Goal: Information Seeking & Learning: Find specific fact

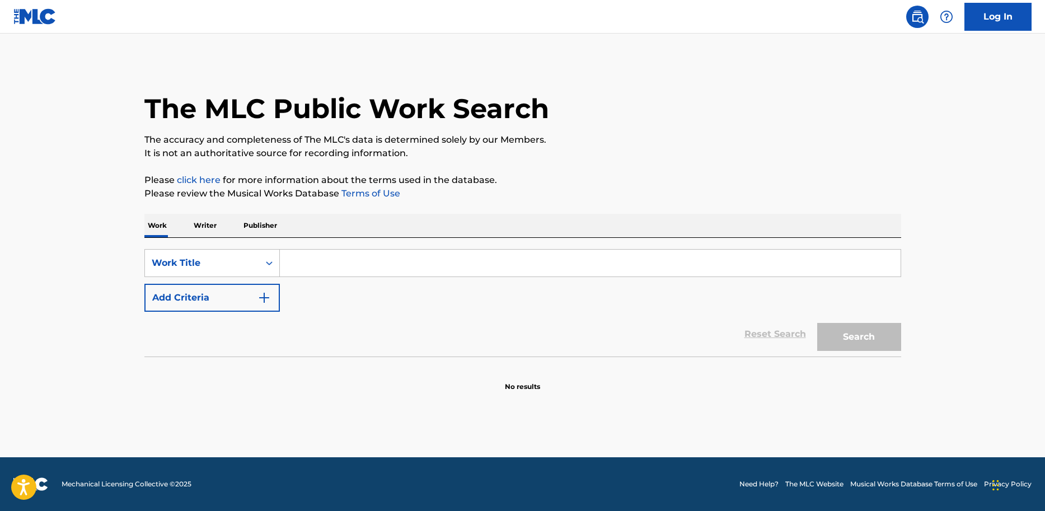
click at [367, 265] on input "Search Form" at bounding box center [590, 263] width 621 height 27
type input "give it up"
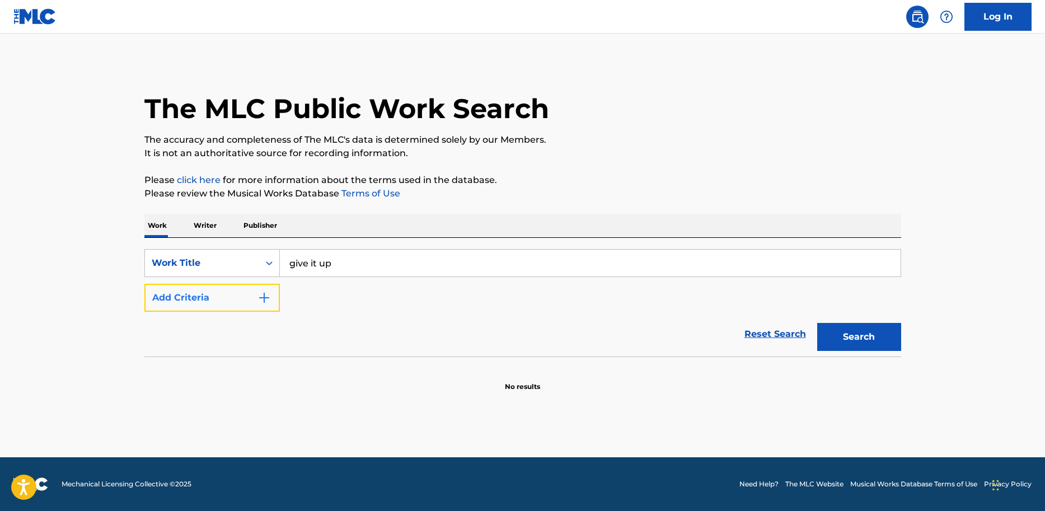
click at [261, 297] on img "Search Form" at bounding box center [264, 297] width 13 height 13
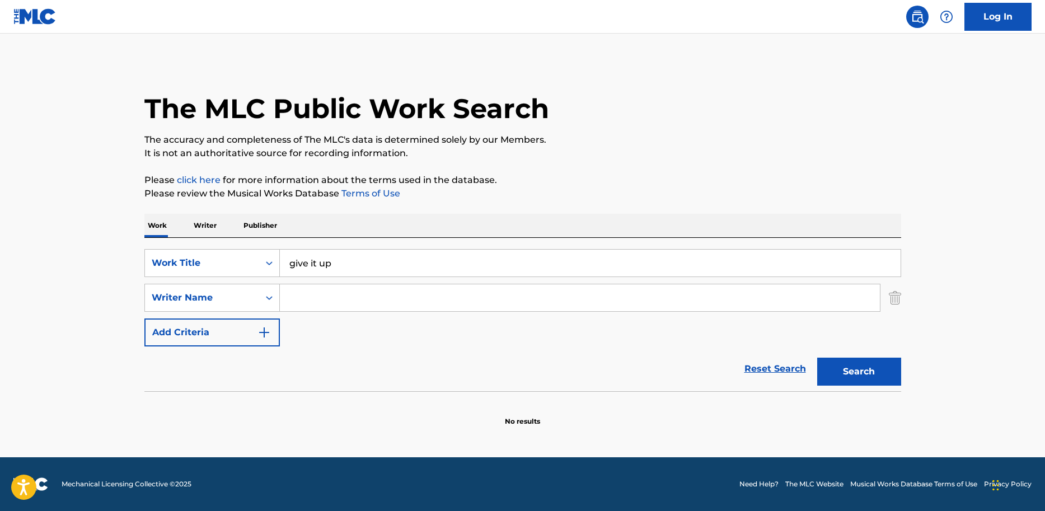
click at [324, 296] on input "Search Form" at bounding box center [580, 297] width 600 height 27
type input "butt"
click at [817, 358] on button "Search" at bounding box center [859, 372] width 84 height 28
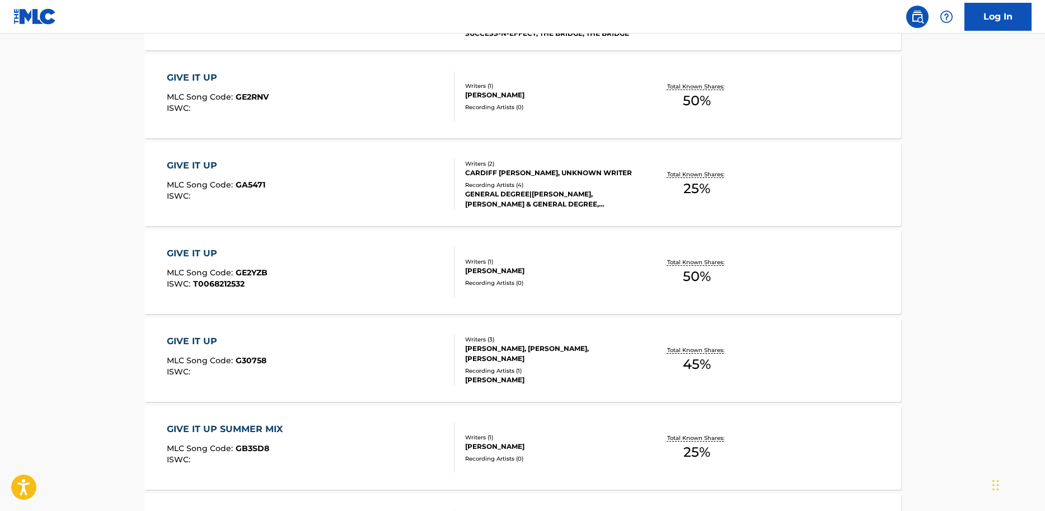
scroll to position [464, 0]
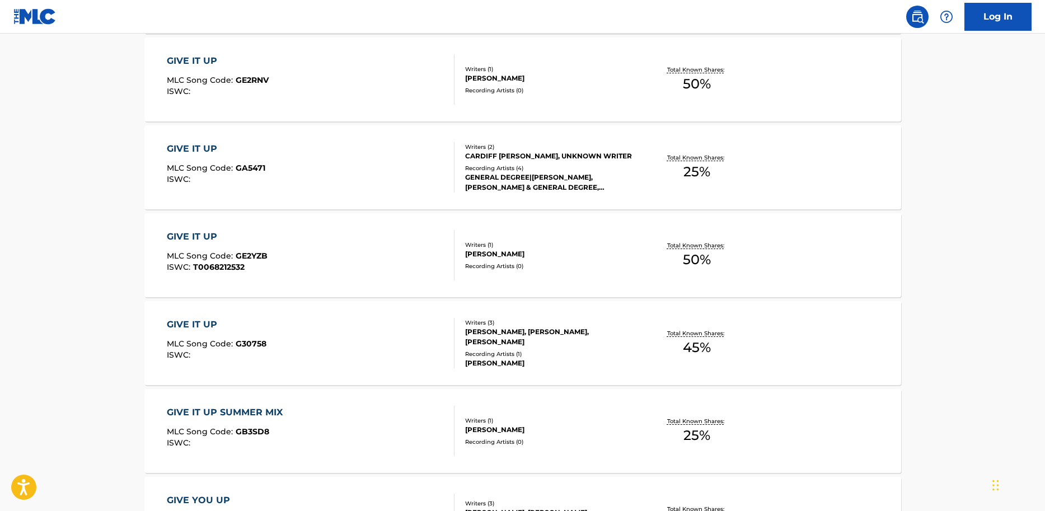
click at [499, 178] on div "GENERAL DEGREE|[PERSON_NAME], [PERSON_NAME] & GENERAL DEGREE, [PERSON_NAME] & G…" at bounding box center [549, 182] width 169 height 20
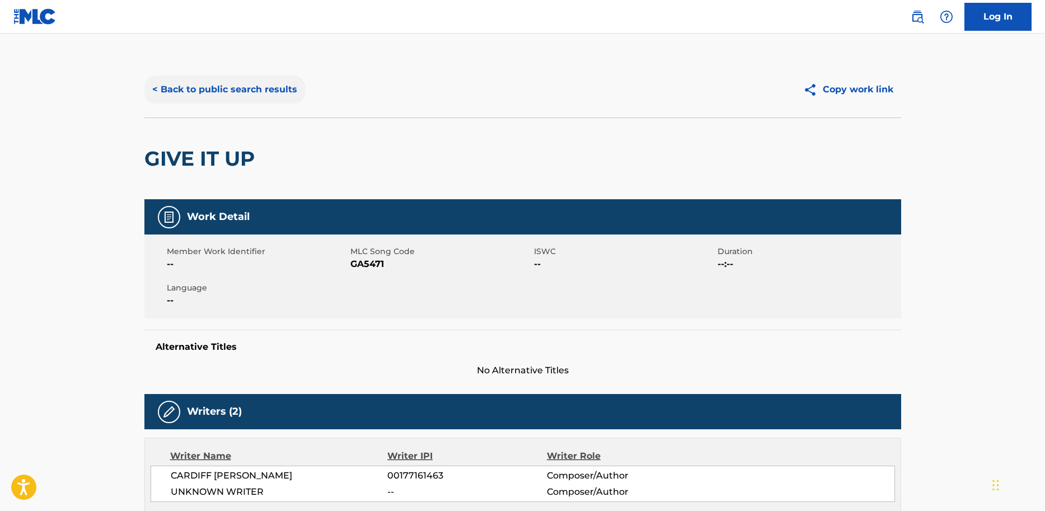
click at [208, 88] on button "< Back to public search results" at bounding box center [224, 90] width 161 height 28
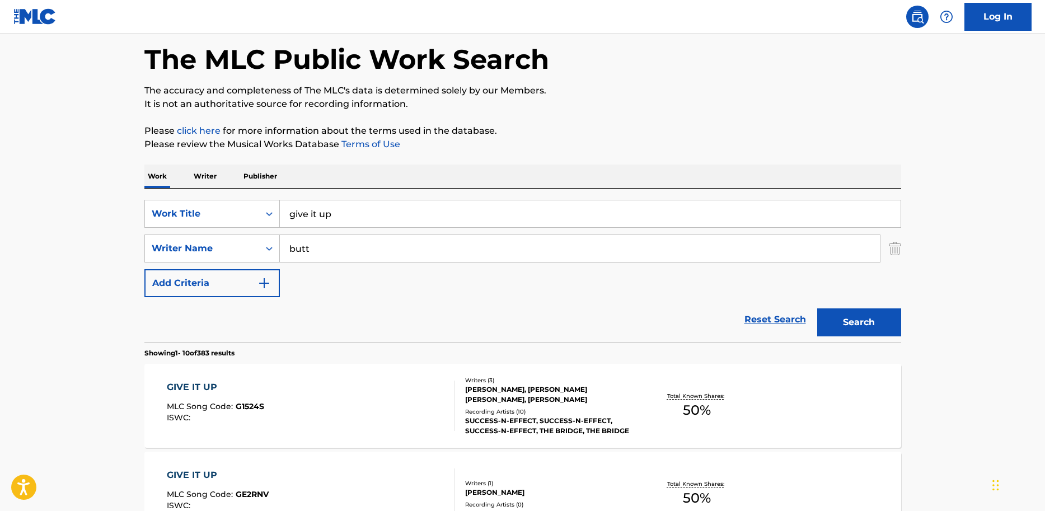
scroll to position [42, 0]
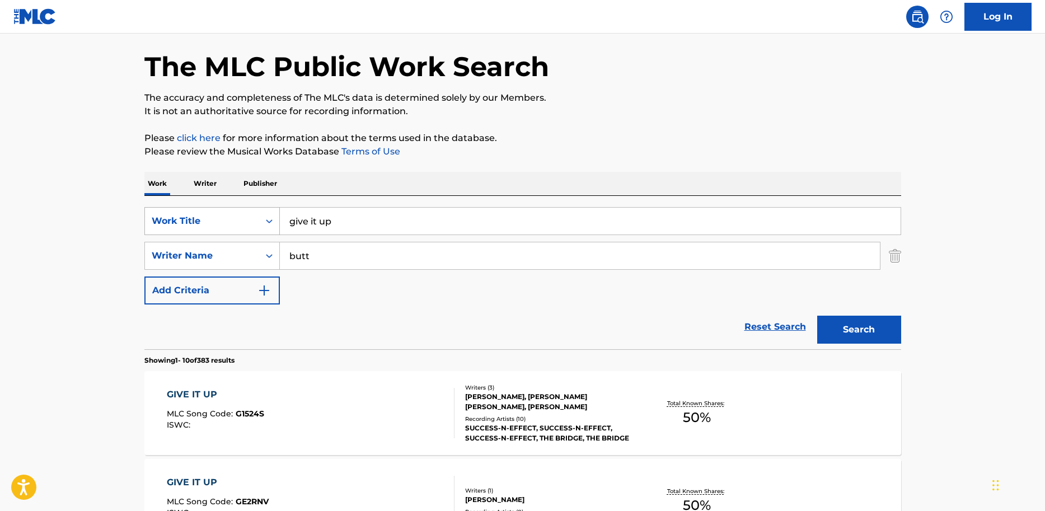
drag, startPoint x: 340, startPoint y: 219, endPoint x: 236, endPoint y: 221, distance: 104.1
click at [236, 221] on div "SearchWithCriteria9dc85fff-ffd3-4fae-b78d-f1bb1efd7dad Work Title give it up" at bounding box center [522, 221] width 757 height 28
type input "rock me"
click at [817, 316] on button "Search" at bounding box center [859, 330] width 84 height 28
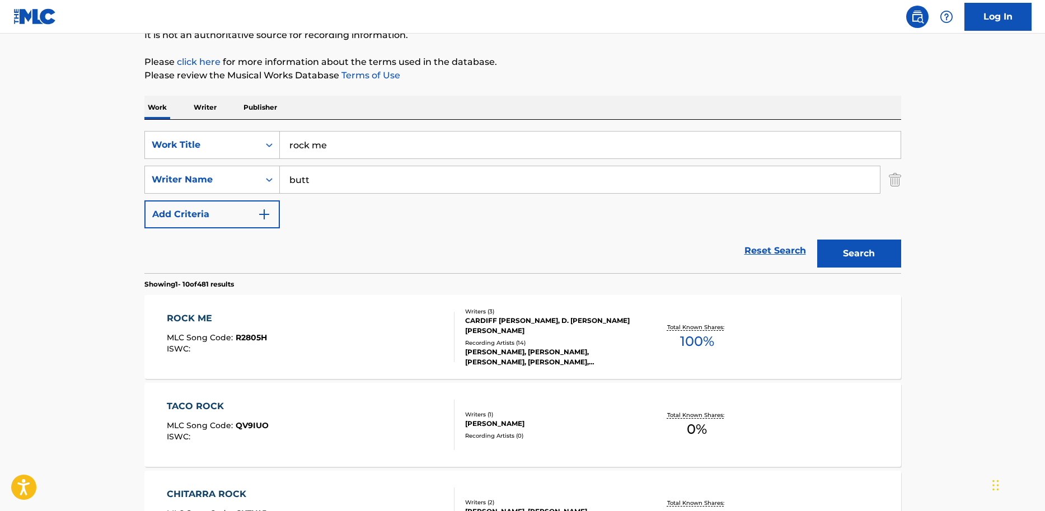
scroll to position [184, 0]
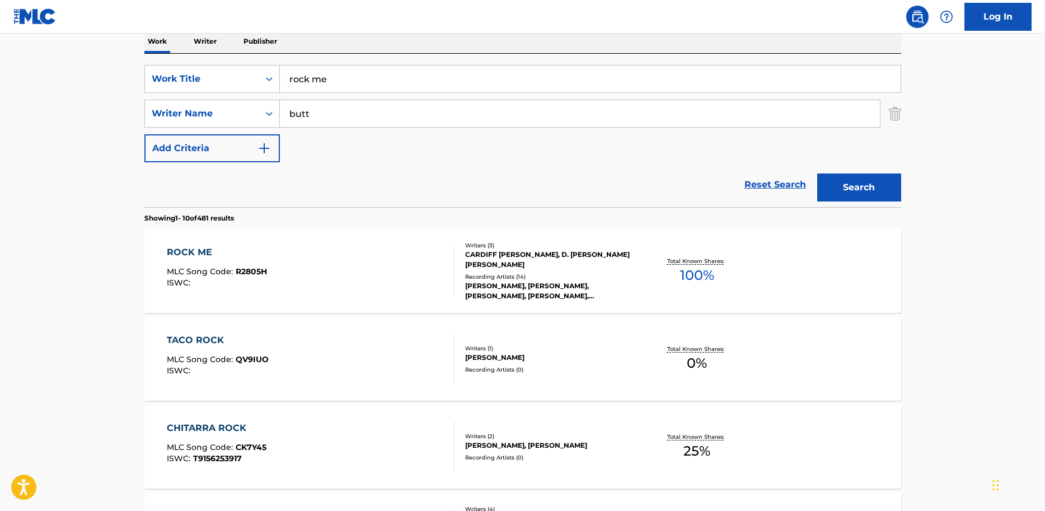
click at [502, 270] on div "Writers ( 3 ) CARDIFF [PERSON_NAME], D. [PERSON_NAME] [PERSON_NAME] Recording A…" at bounding box center [545, 271] width 180 height 60
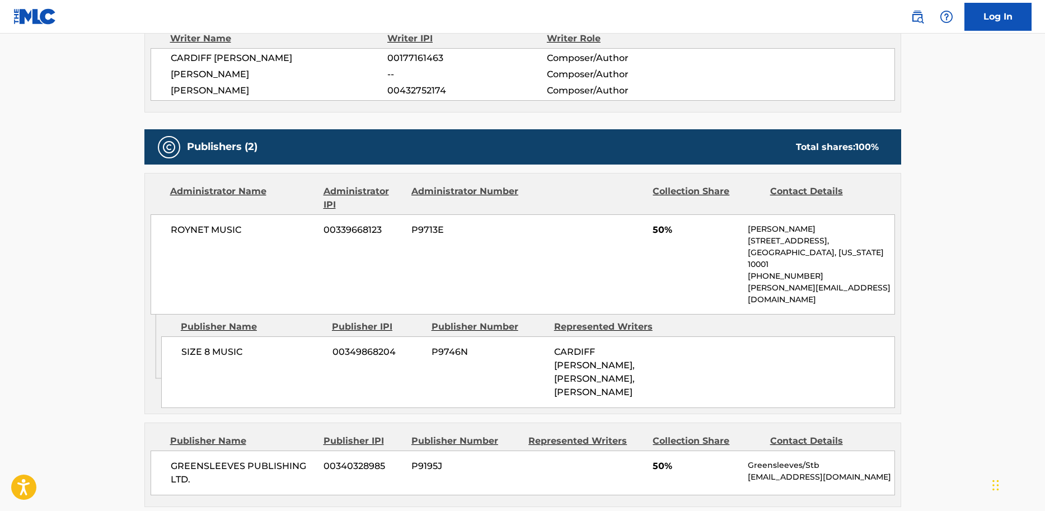
scroll to position [433, 0]
